Goal: Find specific page/section: Find specific page/section

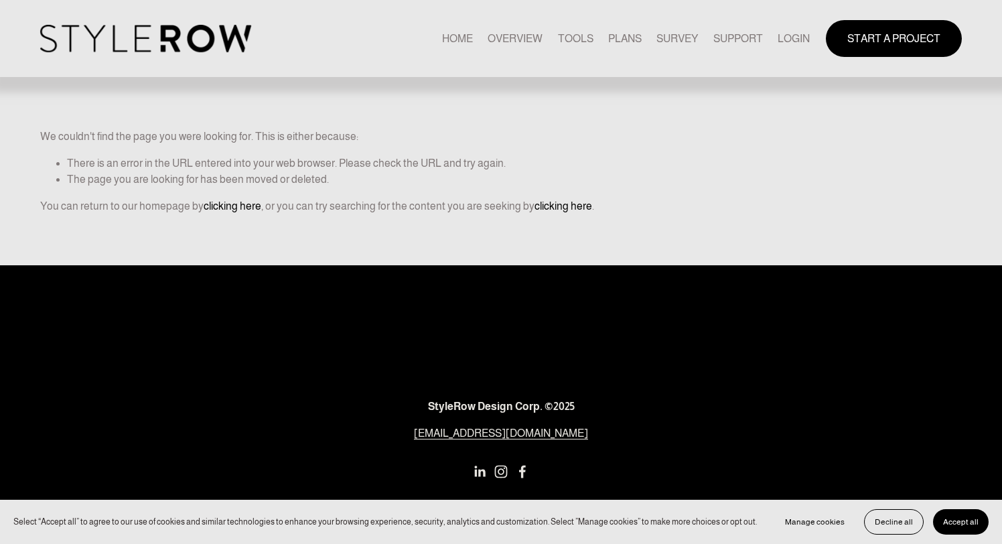
click at [801, 48] on div "HOME OVERVIEW TOOLS PLANS SURVEY SUPPORT QUESTIONS" at bounding box center [425, 38] width 770 height 27
click at [801, 42] on link "LOGIN" at bounding box center [794, 38] width 32 height 18
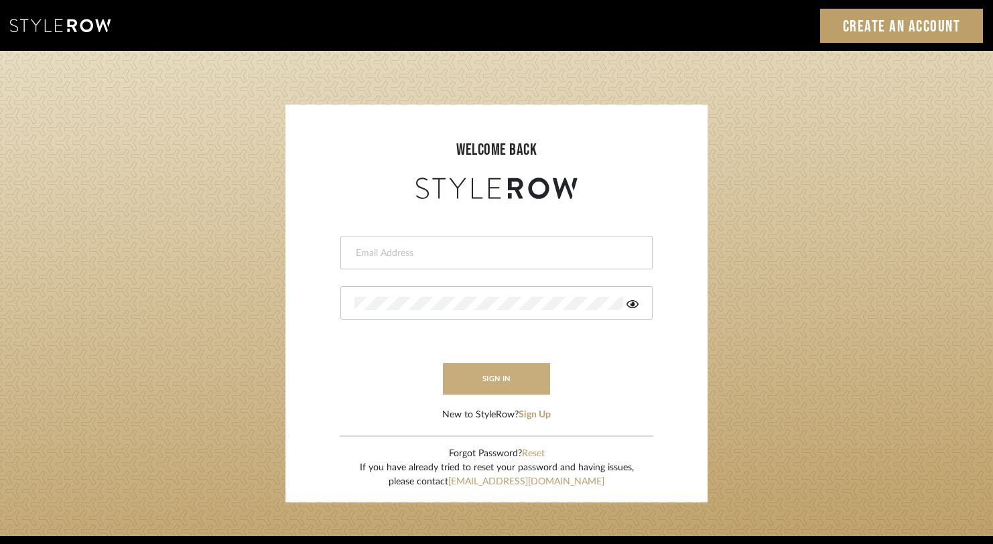
type input "rayeinteriordesign@gmail.com"
click at [472, 381] on button "sign in" at bounding box center [496, 378] width 107 height 31
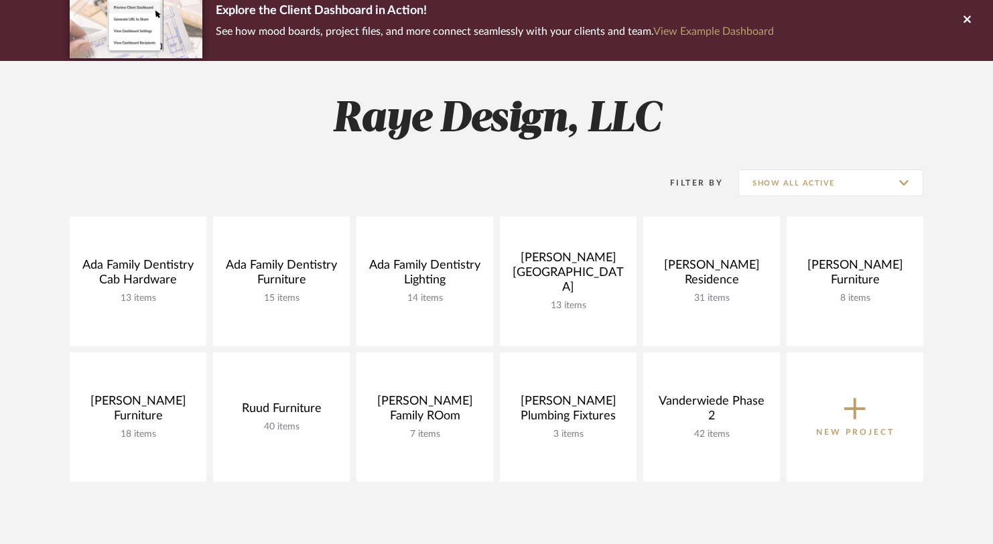
scroll to position [119, 0]
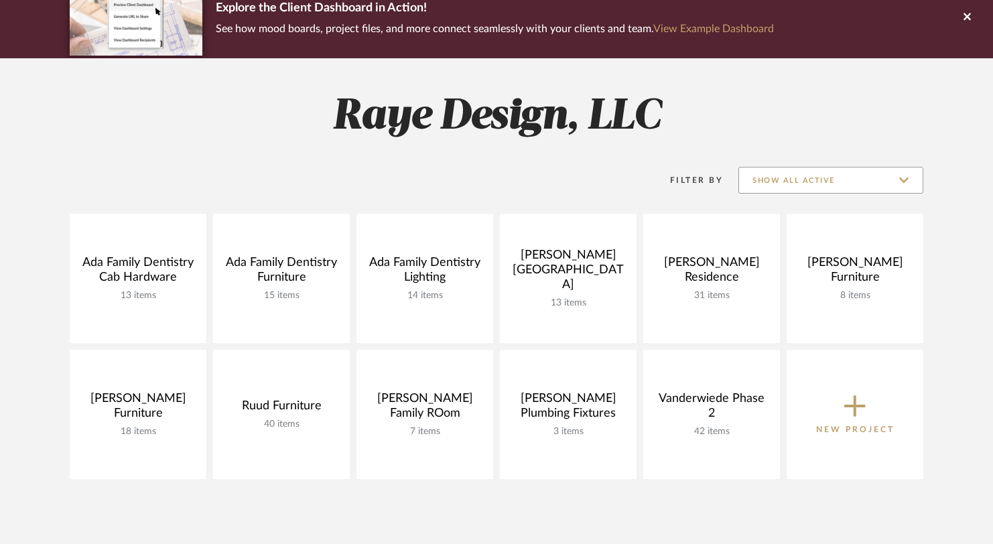
click at [873, 173] on input "Show All Active" at bounding box center [830, 180] width 185 height 27
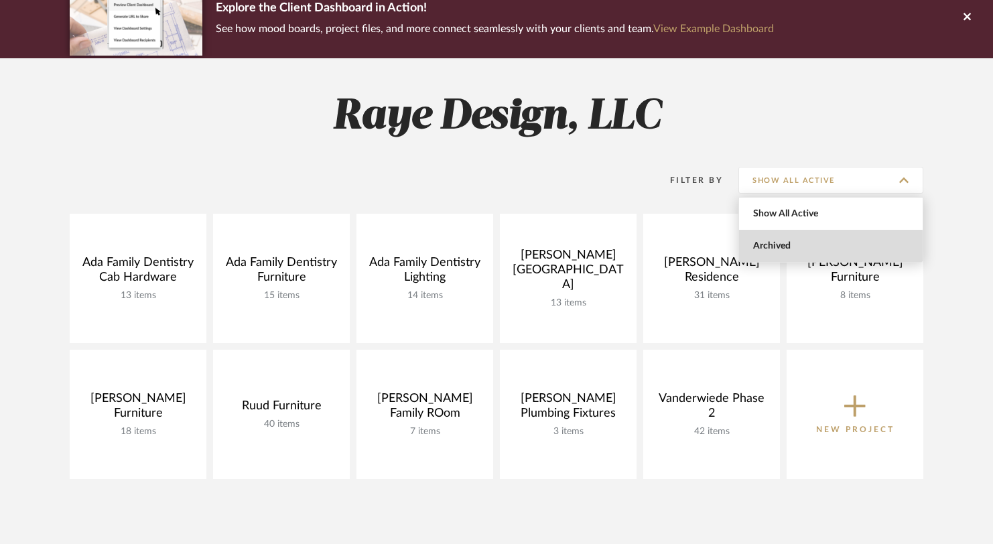
click at [828, 247] on span "Archived" at bounding box center [832, 246] width 159 height 11
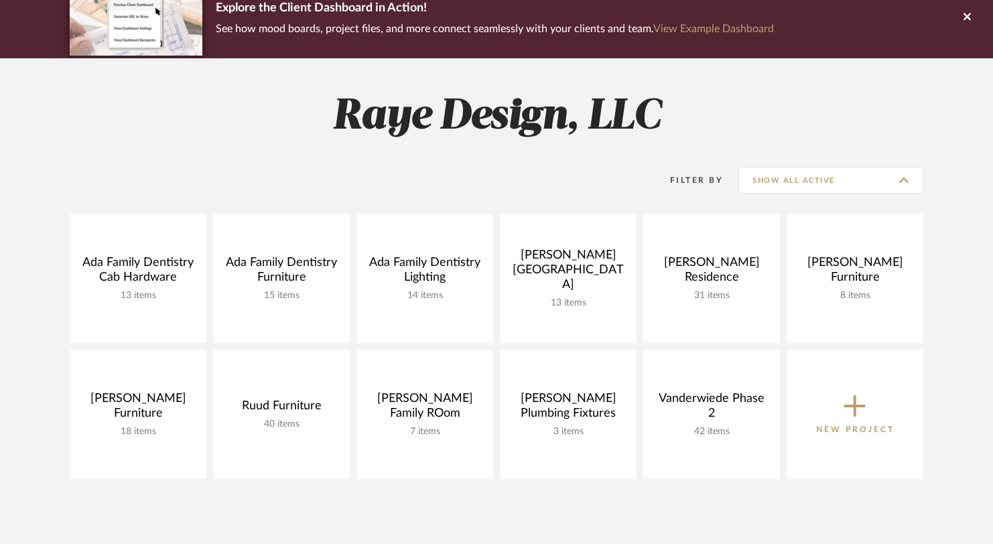
type input "Archived"
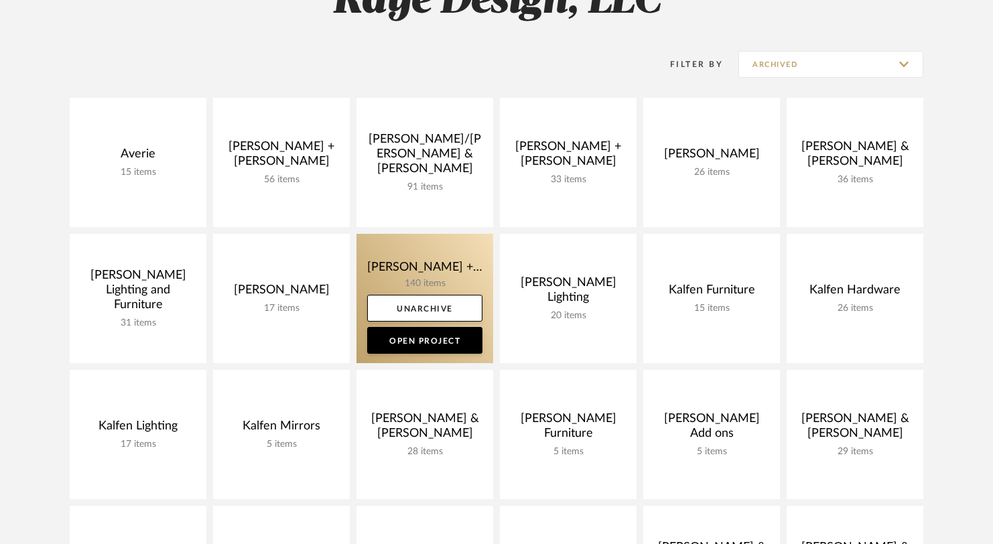
scroll to position [239, 0]
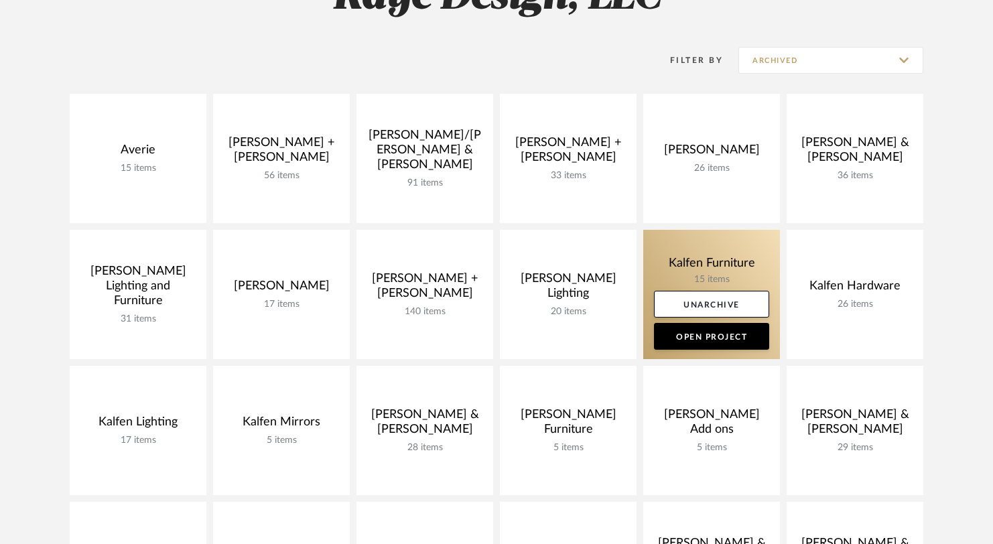
click at [691, 269] on link at bounding box center [711, 294] width 137 height 129
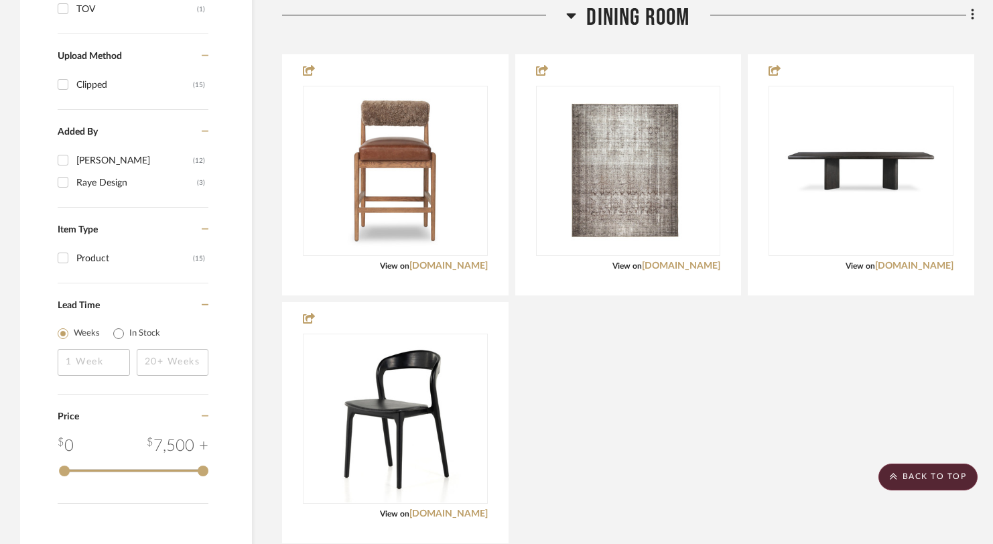
scroll to position [1171, 0]
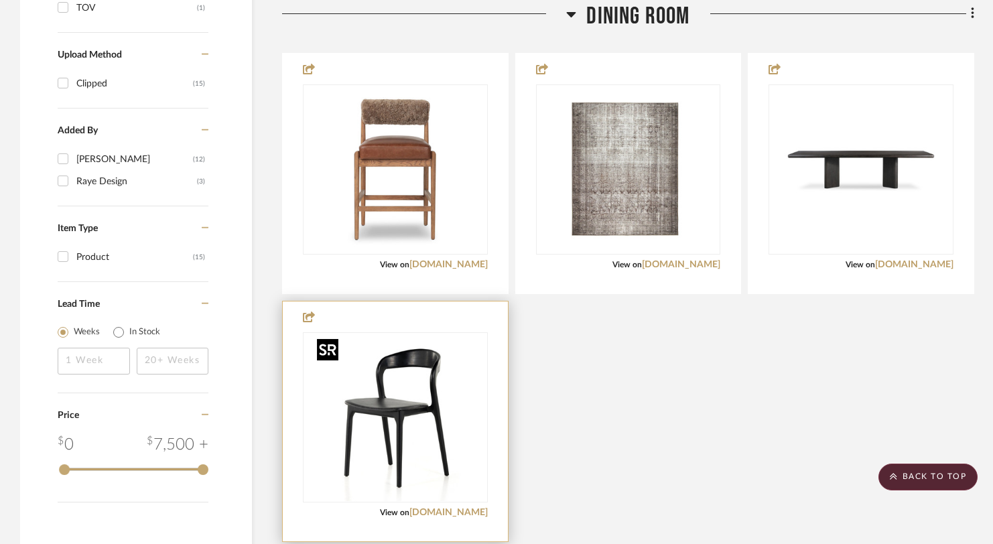
click at [379, 429] on img "0" at bounding box center [395, 417] width 167 height 167
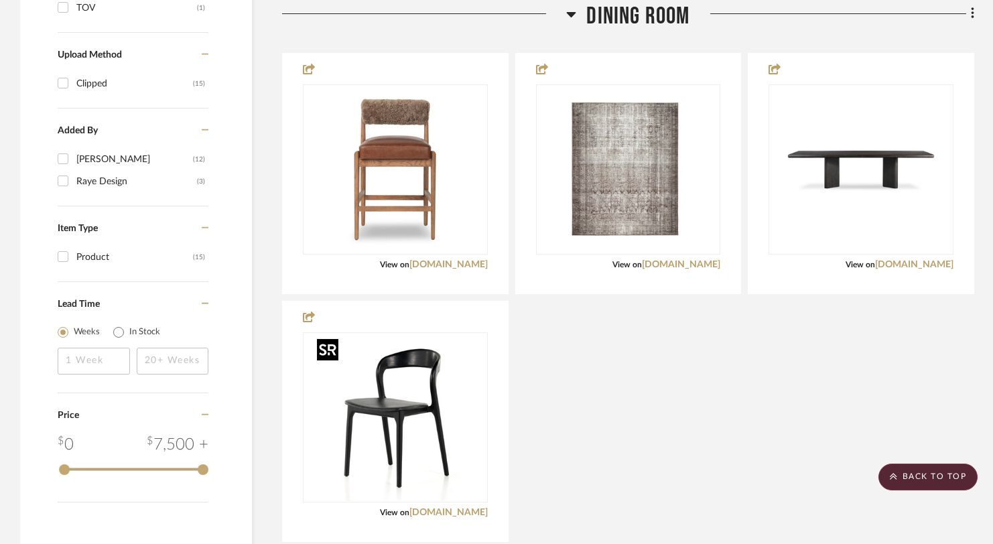
click at [337, 350] on div at bounding box center [327, 349] width 21 height 21
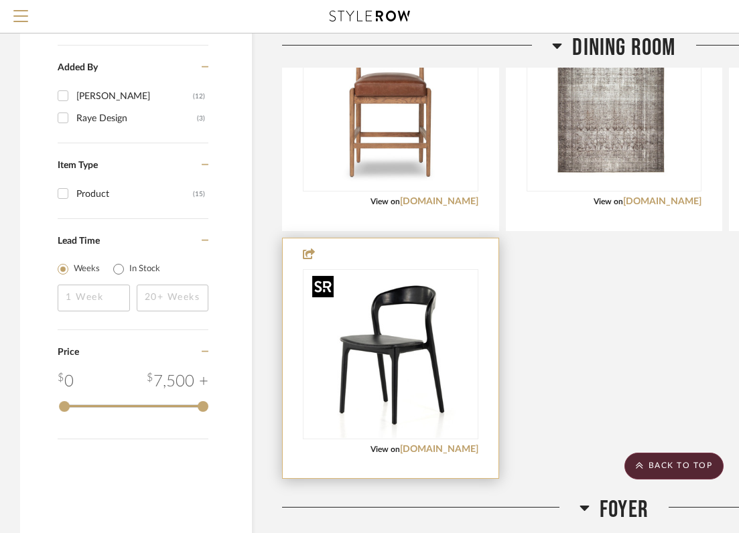
click at [370, 430] on img "0" at bounding box center [390, 354] width 167 height 167
click at [421, 454] on link "[DOMAIN_NAME]" at bounding box center [439, 449] width 78 height 9
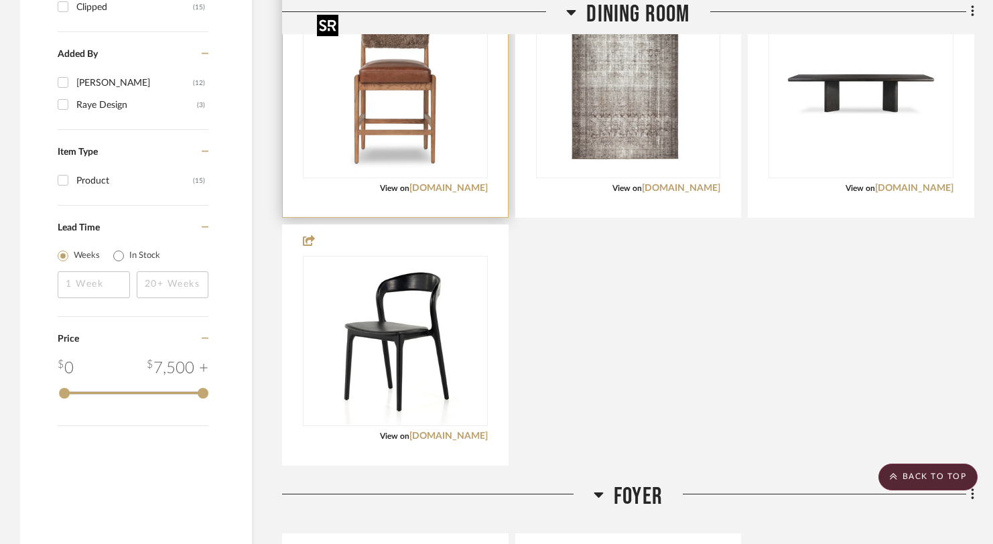
scroll to position [1251, 0]
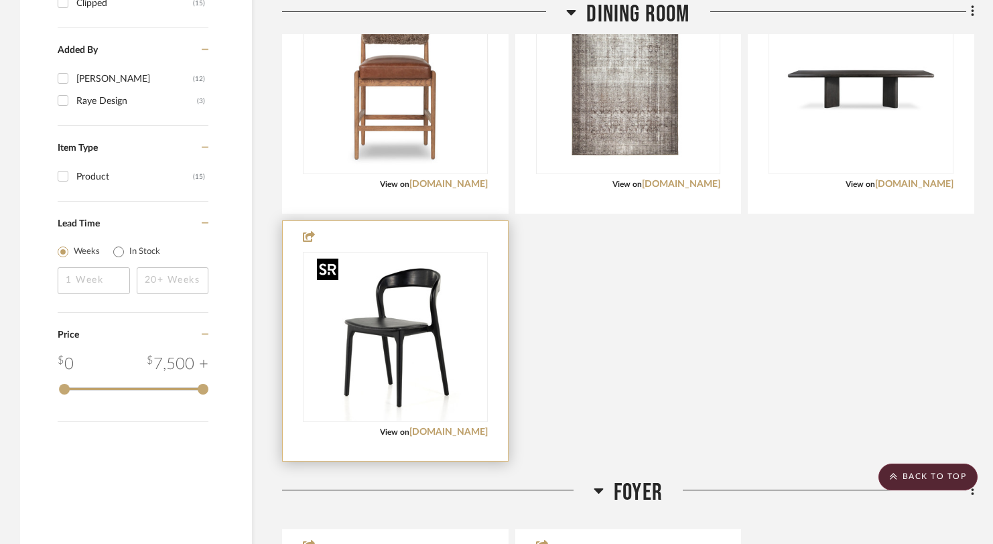
click at [400, 280] on img "0" at bounding box center [395, 336] width 167 height 167
click at [467, 290] on img "0" at bounding box center [395, 336] width 167 height 167
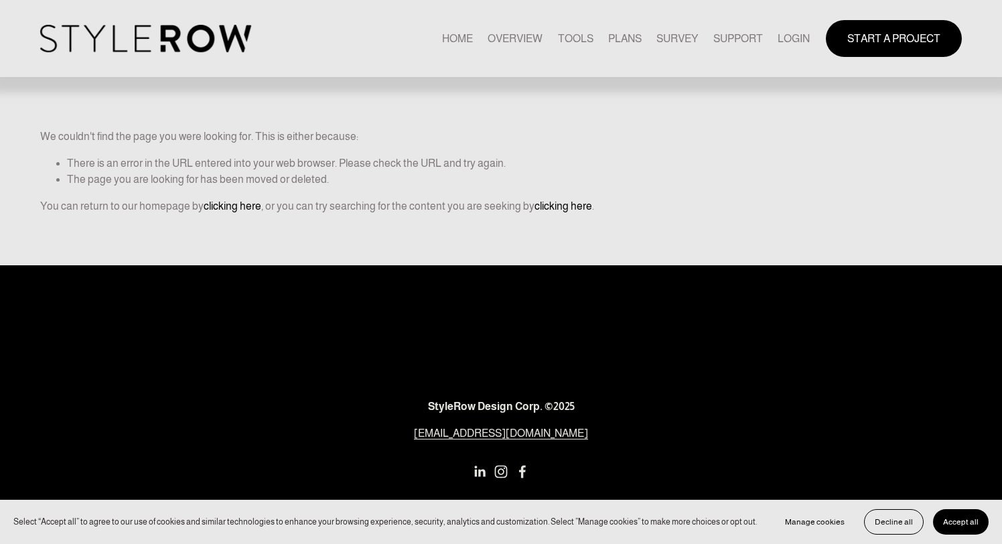
click at [798, 38] on link "LOGIN" at bounding box center [794, 38] width 32 height 18
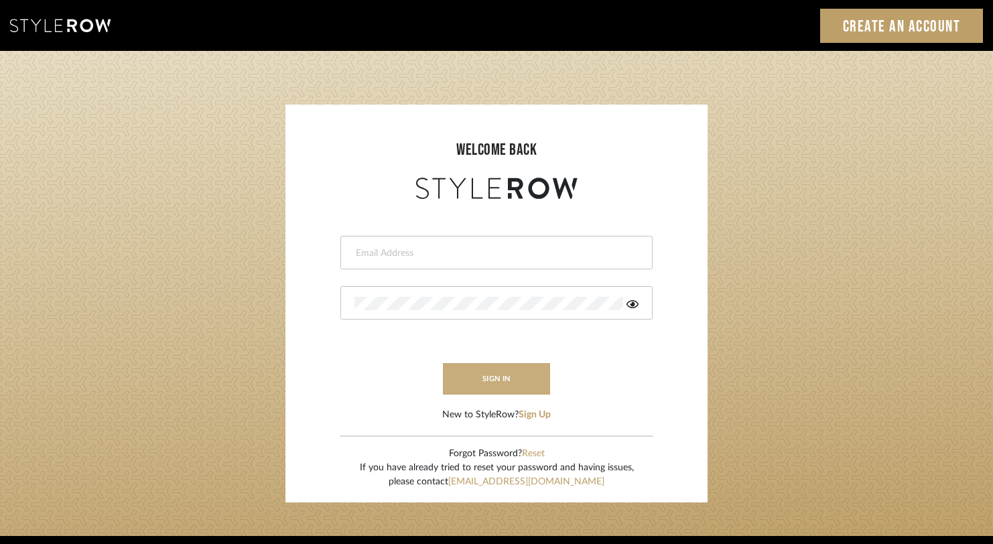
type input "[EMAIL_ADDRESS][DOMAIN_NAME]"
click at [466, 379] on button "sign in" at bounding box center [496, 378] width 107 height 31
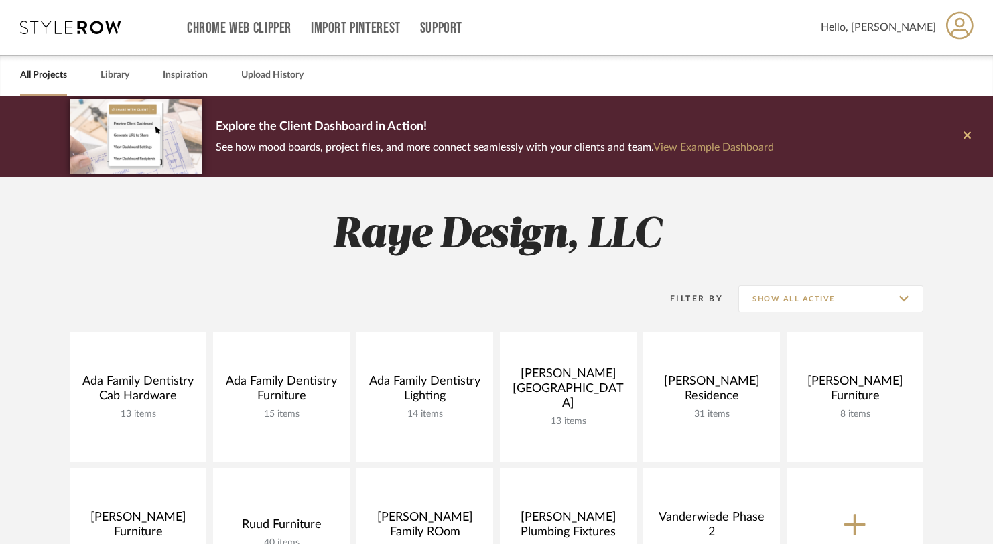
click at [971, 137] on button at bounding box center [967, 136] width 52 height 80
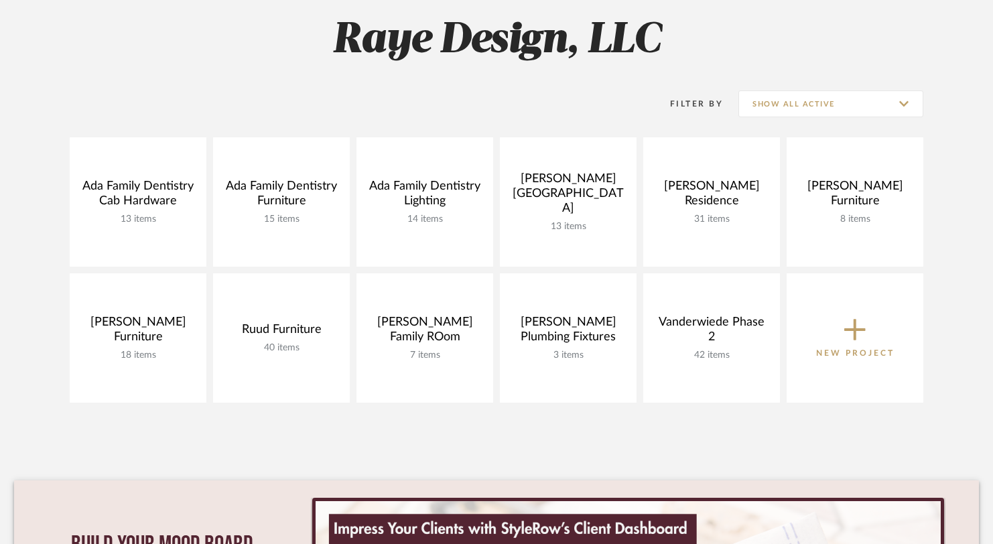
scroll to position [116, 0]
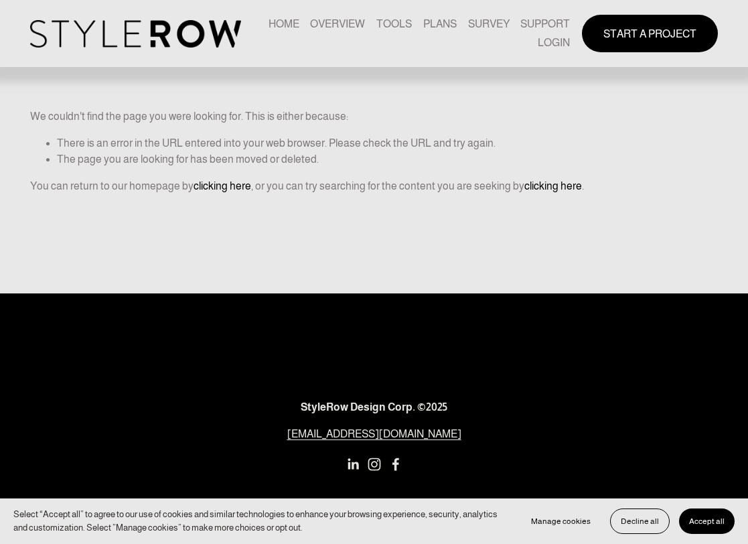
click at [0, 0] on span "QUESTIONS" at bounding box center [0, 0] width 0 height 0
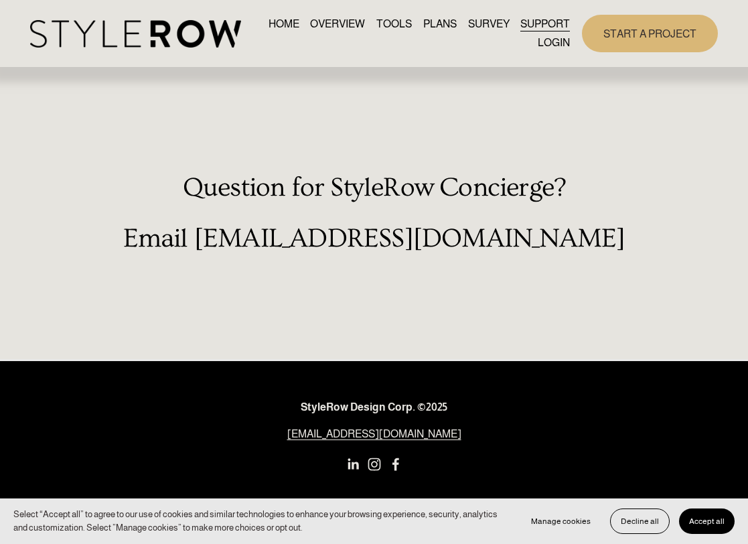
click at [559, 38] on link "LOGIN" at bounding box center [554, 42] width 32 height 18
click at [559, 44] on link "LOGIN" at bounding box center [554, 42] width 32 height 18
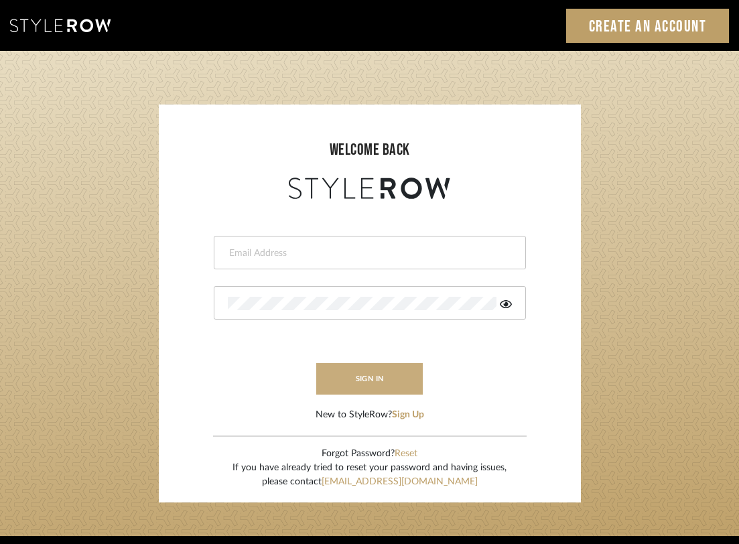
type input "rayeinteriordesign@gmail.com"
click at [343, 378] on button "sign in" at bounding box center [369, 378] width 107 height 31
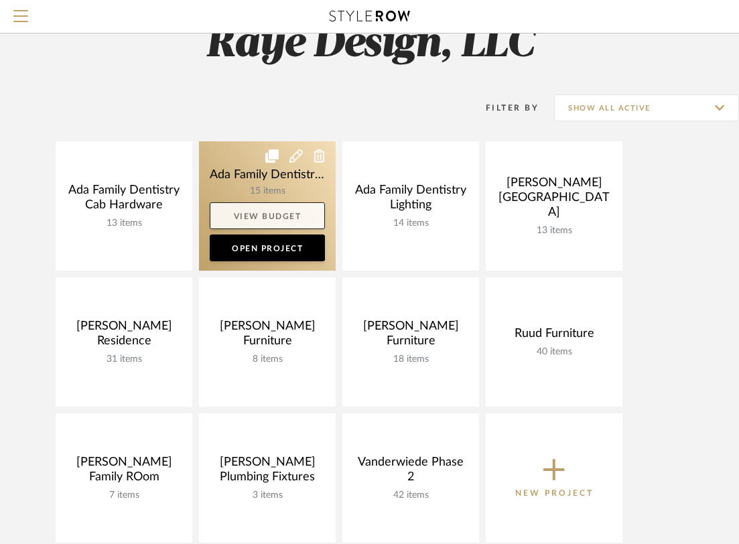
scroll to position [49, 0]
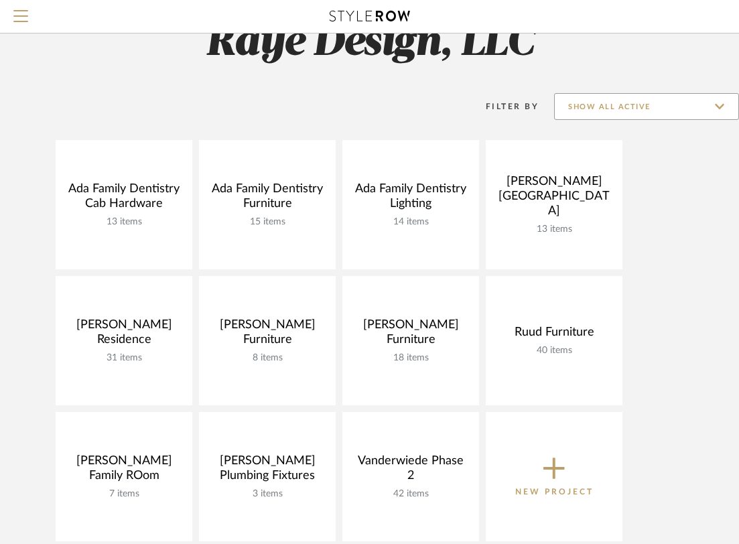
click at [602, 109] on input "Show All Active" at bounding box center [646, 106] width 185 height 27
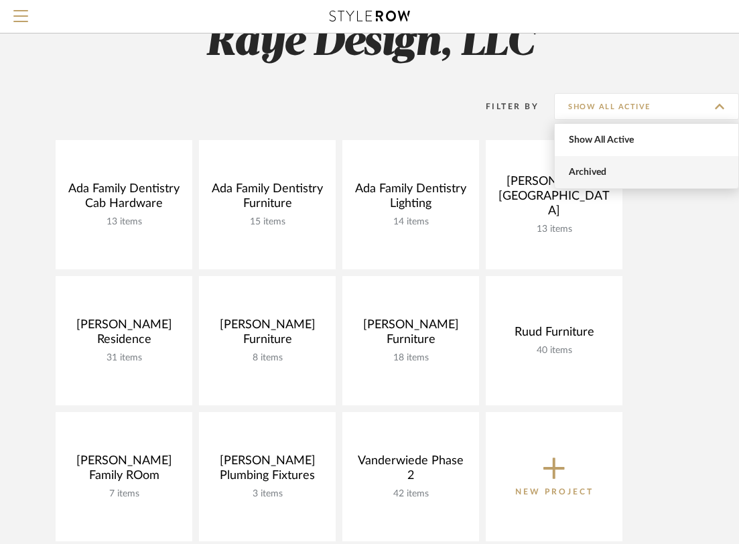
click at [596, 181] on span "Archived" at bounding box center [647, 172] width 184 height 32
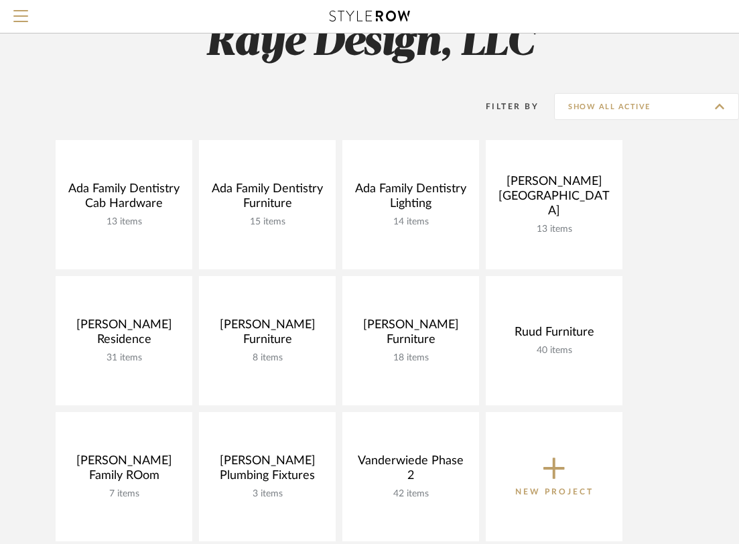
type input "Archived"
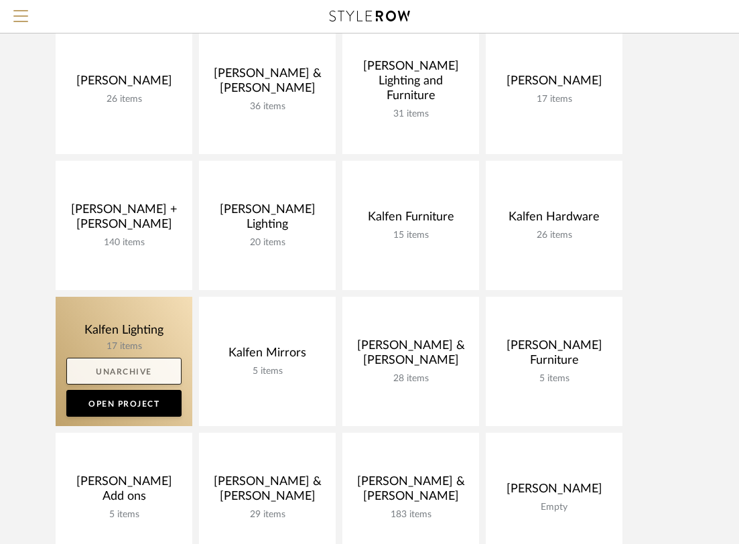
scroll to position [307, 0]
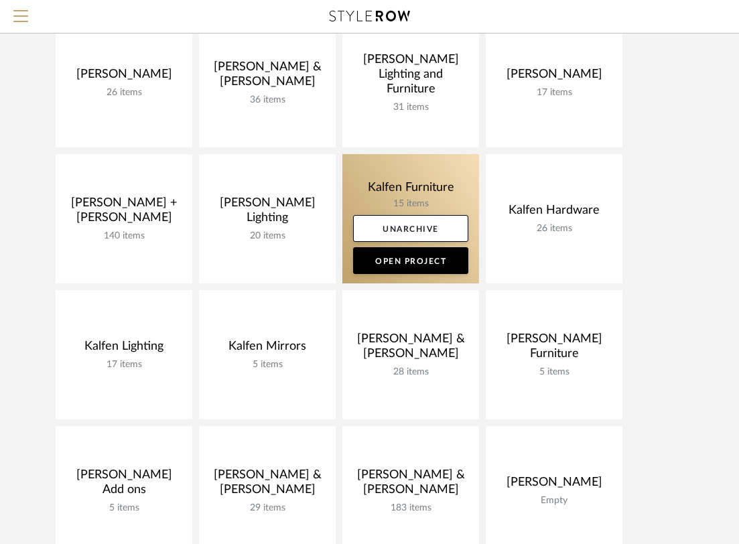
click at [442, 195] on link at bounding box center [410, 218] width 137 height 129
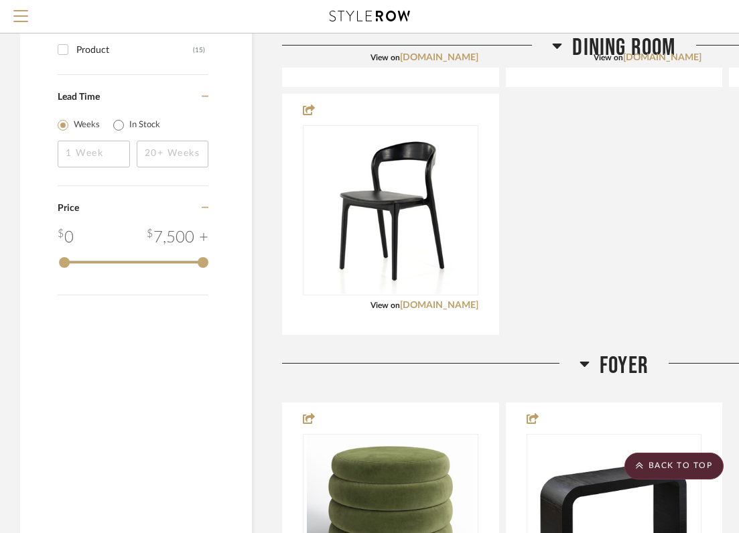
scroll to position [1318, 0]
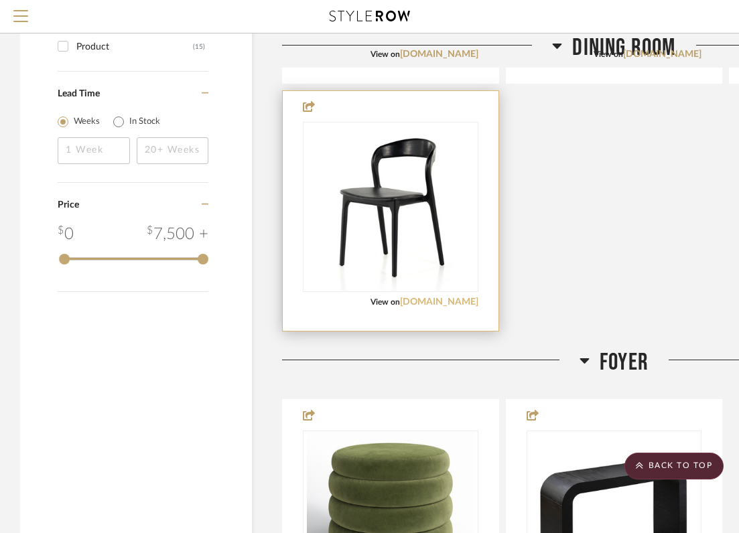
click at [437, 302] on link "[DOMAIN_NAME]" at bounding box center [439, 301] width 78 height 9
